Goal: Information Seeking & Learning: Learn about a topic

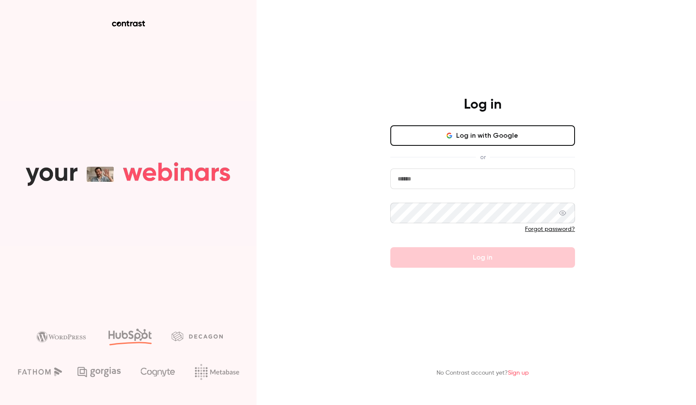
type input "**********"
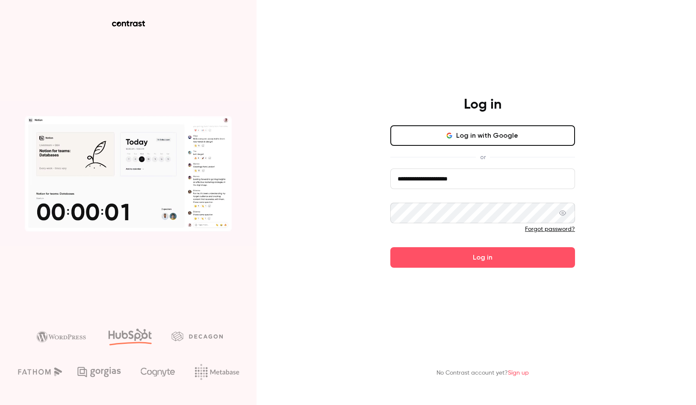
click at [484, 174] on input "**********" at bounding box center [482, 179] width 185 height 21
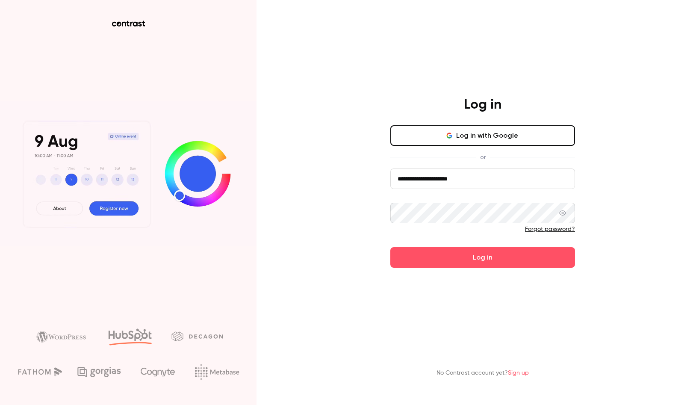
click at [0, 405] on com-1password-button at bounding box center [0, 405] width 0 height 0
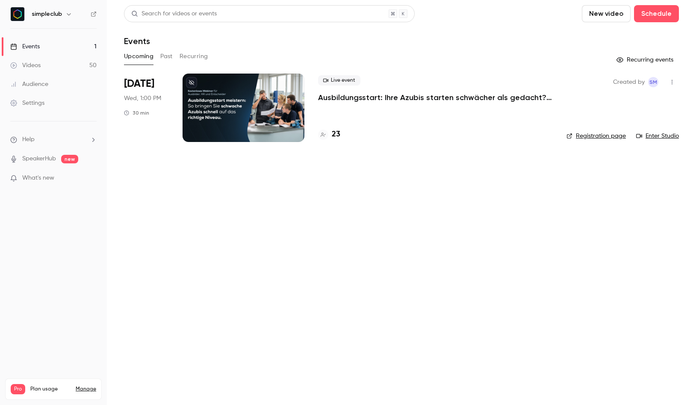
click at [382, 97] on p "Ausbildungsstart: Ihre Azubis starten schwächer als gedacht? ([DATE])" at bounding box center [435, 97] width 235 height 10
